Goal: Check status: Check status

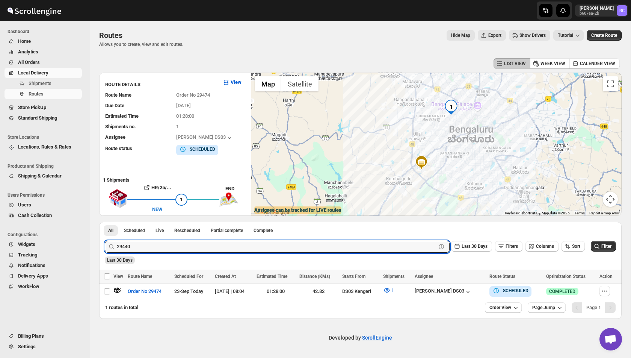
type input "29440"
click at [105, 222] on button "Submit" at bounding box center [115, 226] width 21 height 8
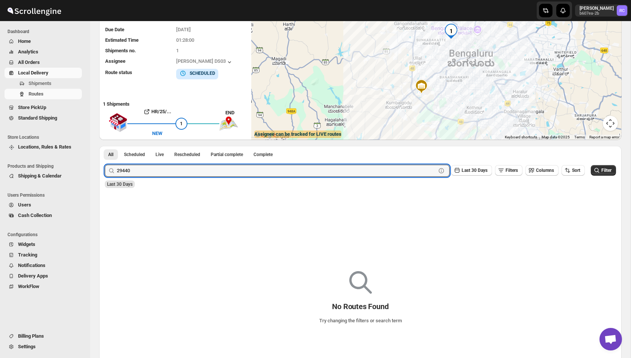
scroll to position [75, 0]
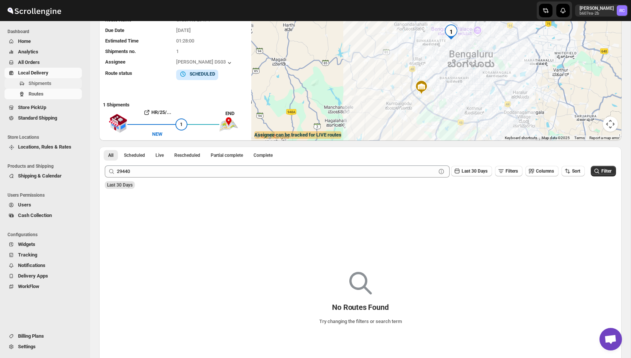
click at [42, 83] on span "Shipments" at bounding box center [40, 83] width 23 height 6
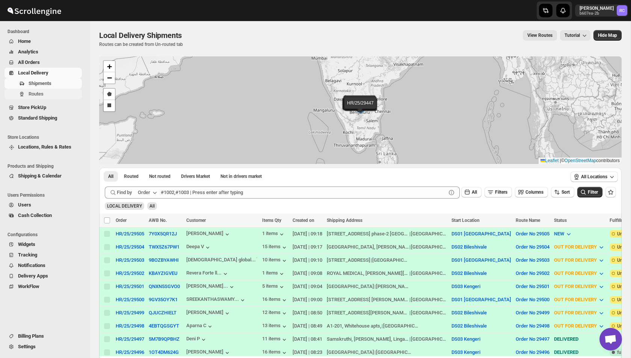
click at [26, 93] on button "Routes" at bounding box center [43, 94] width 77 height 11
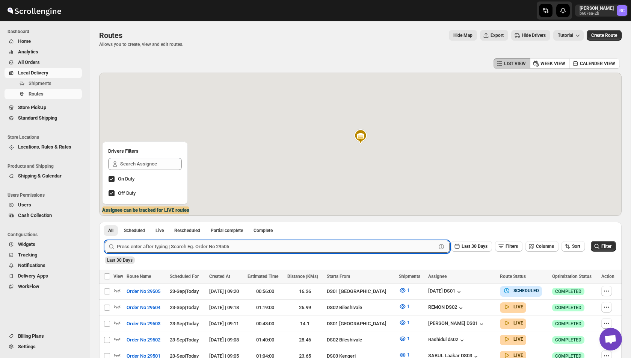
click at [164, 248] on input "text" at bounding box center [276, 247] width 319 height 12
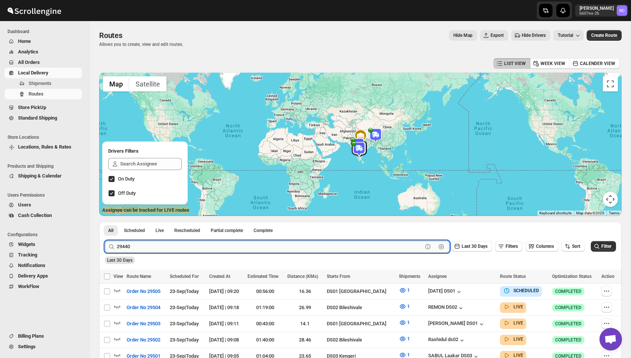
type input "29440"
click at [105, 222] on button "Submit" at bounding box center [115, 226] width 21 height 8
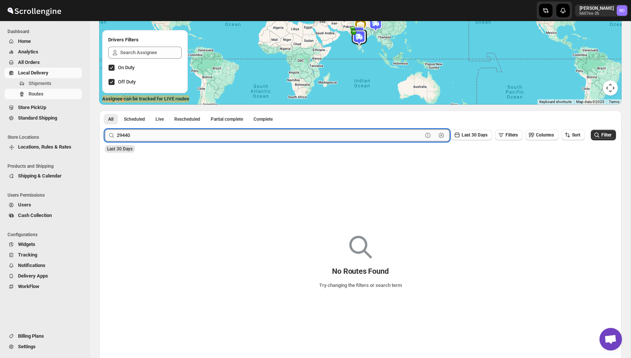
scroll to position [110, 0]
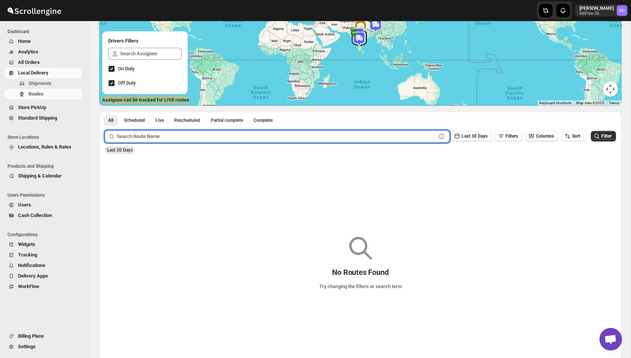
click at [156, 139] on input "text" at bounding box center [276, 136] width 319 height 12
paste input "29440"
type input "29440"
click at [105, 112] on button "Submit" at bounding box center [115, 116] width 21 height 8
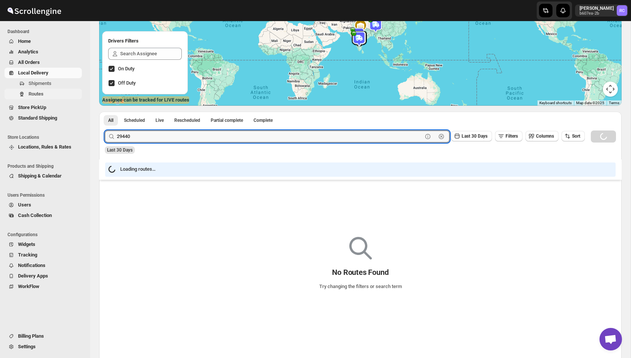
scroll to position [0, 0]
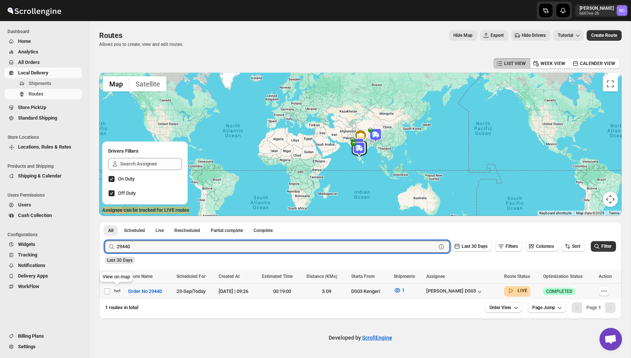
click at [117, 289] on icon "button" at bounding box center [118, 290] width 8 height 8
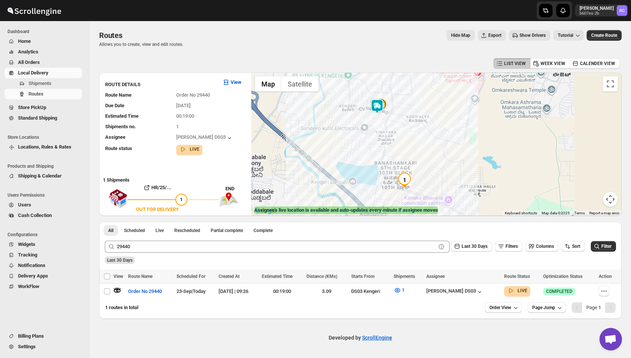
drag, startPoint x: 447, startPoint y: 153, endPoint x: 407, endPoint y: 161, distance: 40.3
click at [407, 161] on div at bounding box center [436, 144] width 371 height 143
